Goal: Task Accomplishment & Management: Manage account settings

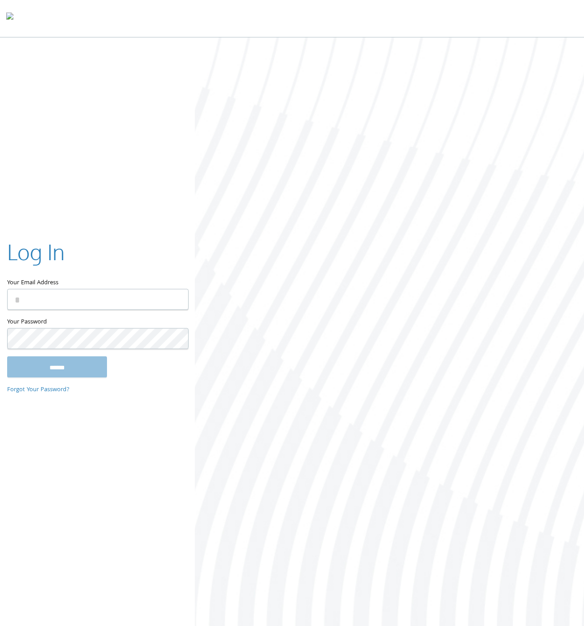
click at [146, 301] on input "Your Email Address" at bounding box center [97, 299] width 181 height 21
type input "**********"
click at [64, 372] on input "******" at bounding box center [57, 366] width 100 height 21
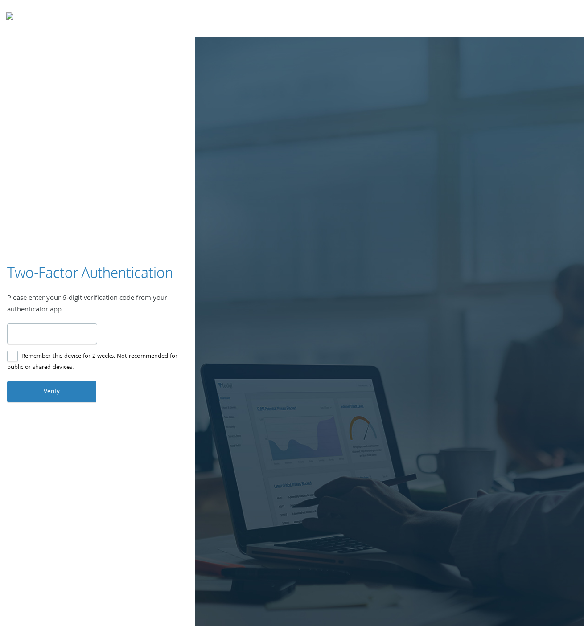
type input "******"
